Goal: Task Accomplishment & Management: Manage account settings

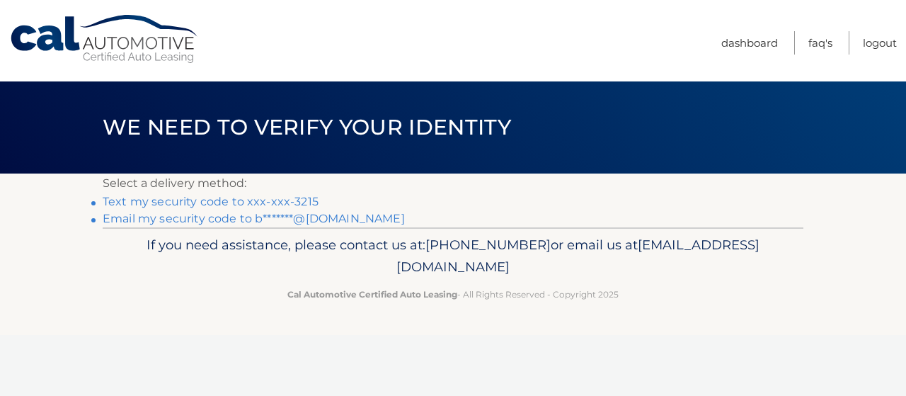
click at [132, 200] on link "Text my security code to xxx-xxx-3215" at bounding box center [211, 201] width 216 height 13
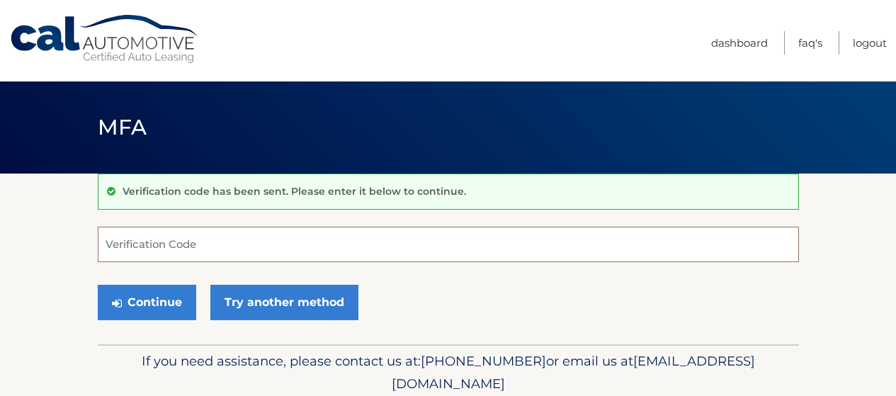
click at [125, 251] on input "Verification Code" at bounding box center [448, 244] width 701 height 35
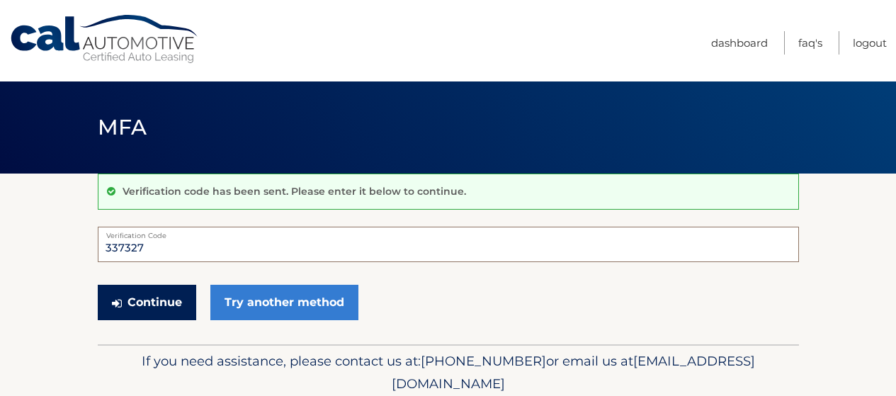
type input "337327"
click at [135, 302] on button "Continue" at bounding box center [147, 302] width 98 height 35
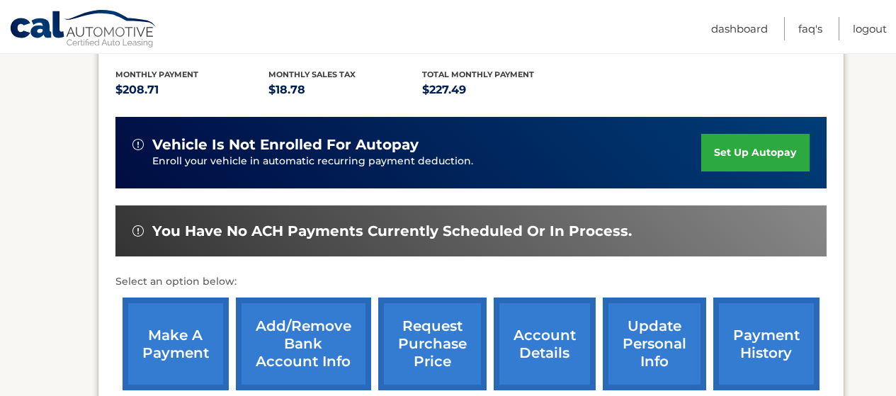
scroll to position [319, 0]
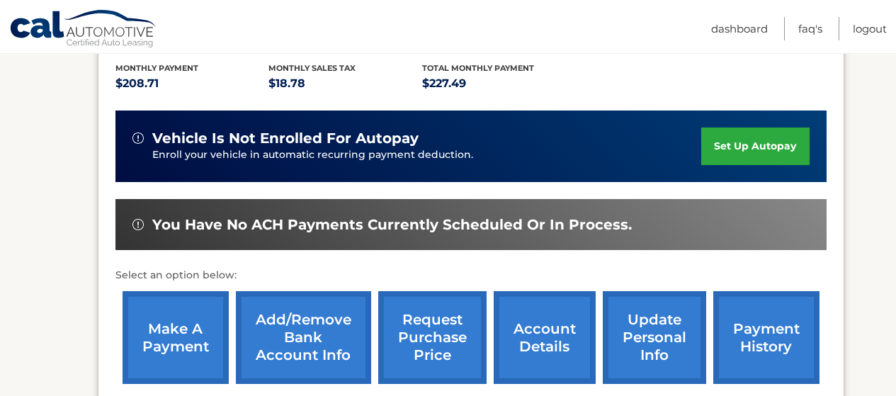
click at [172, 324] on link "make a payment" at bounding box center [175, 337] width 106 height 93
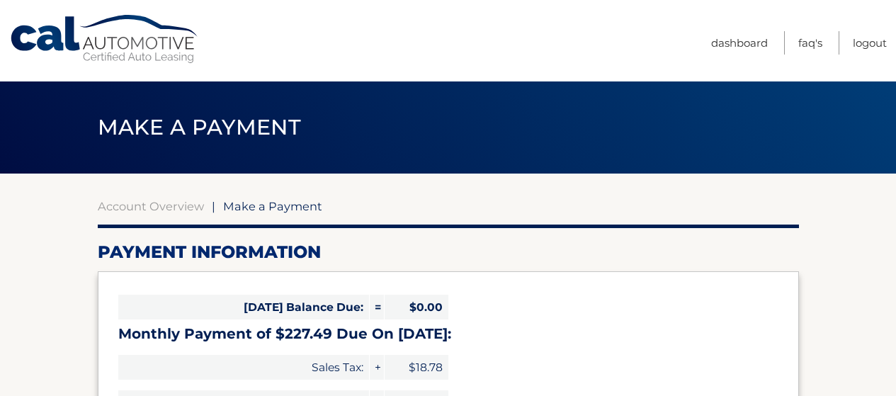
select select "NGNhMGQ1ODMtNGRkNi00ZjdmLTkwMjMtMjZlNTQyMThkMjdk"
